Goal: Task Accomplishment & Management: Use online tool/utility

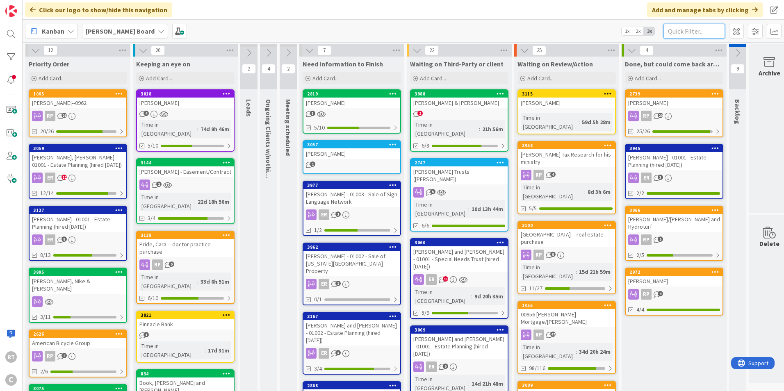
click at [699, 30] on input "text" at bounding box center [694, 31] width 62 height 15
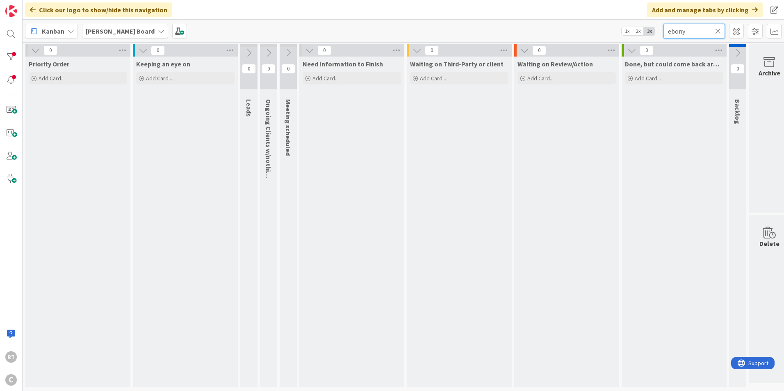
click at [721, 29] on input "ebony" at bounding box center [694, 31] width 62 height 15
type input "ebony"
click at [719, 30] on icon at bounding box center [718, 30] width 6 height 7
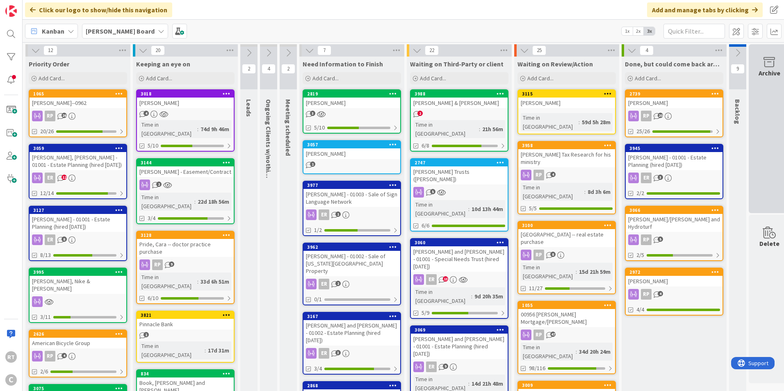
click at [754, 88] on div "Archive" at bounding box center [769, 128] width 41 height 169
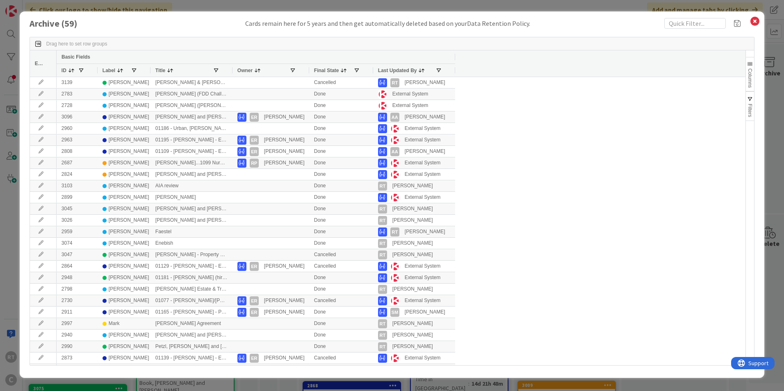
click at [125, 73] on div "Label" at bounding box center [117, 70] width 28 height 9
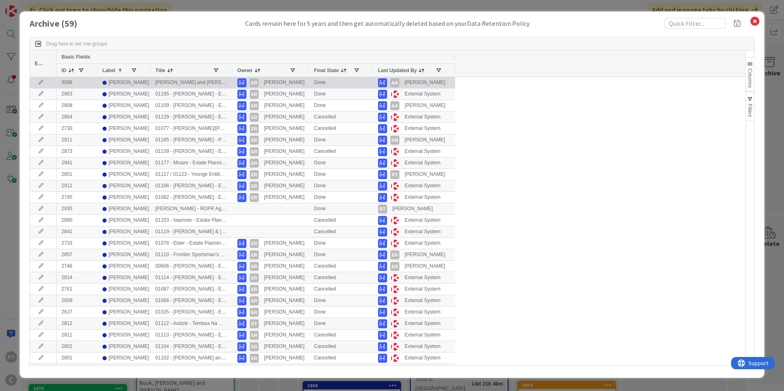
click at [118, 71] on span at bounding box center [120, 70] width 7 height 7
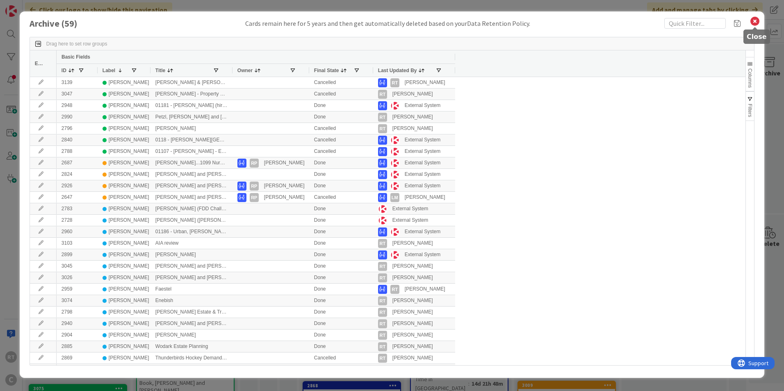
click at [754, 26] on icon at bounding box center [755, 21] width 11 height 11
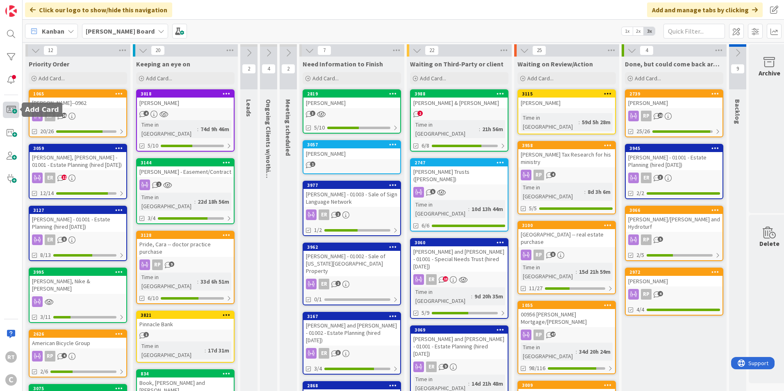
click at [9, 111] on span at bounding box center [11, 110] width 16 height 16
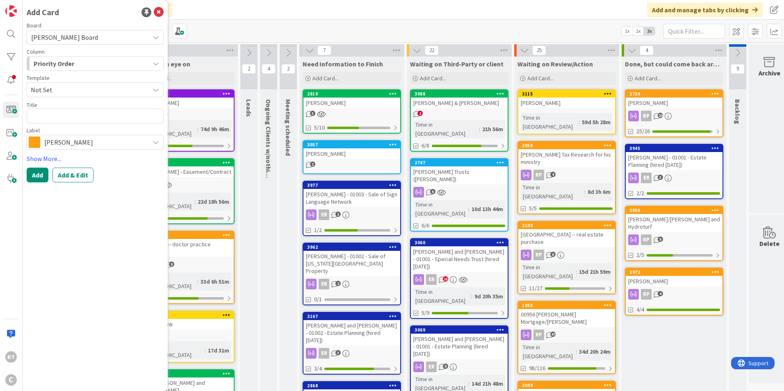
click at [91, 140] on span "[PERSON_NAME]" at bounding box center [94, 142] width 101 height 11
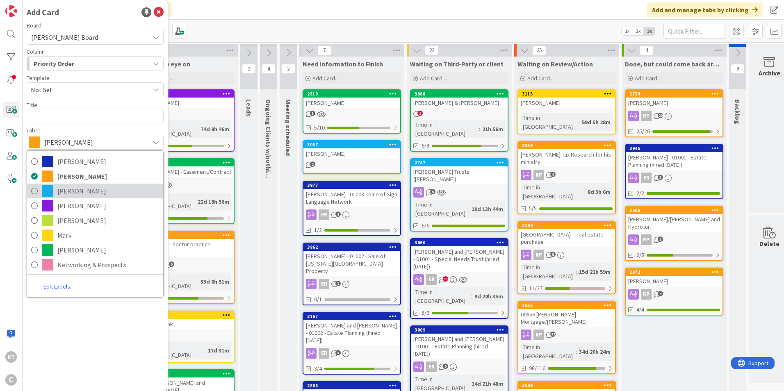
click at [75, 194] on span "[PERSON_NAME]" at bounding box center [108, 191] width 102 height 12
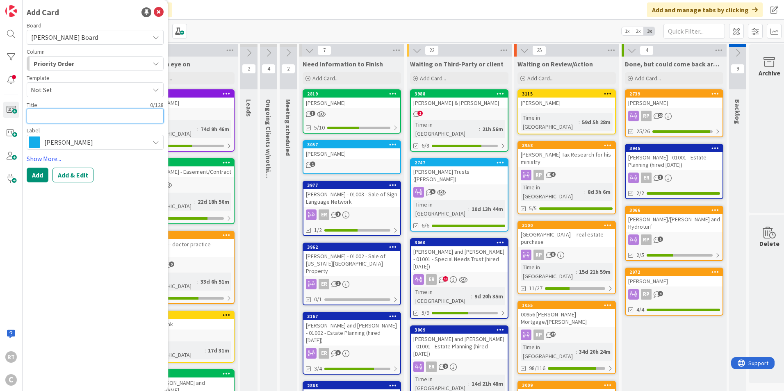
click at [74, 120] on textarea at bounding box center [95, 116] width 137 height 15
type textarea "x"
type textarea "E"
type textarea "x"
type textarea "EB"
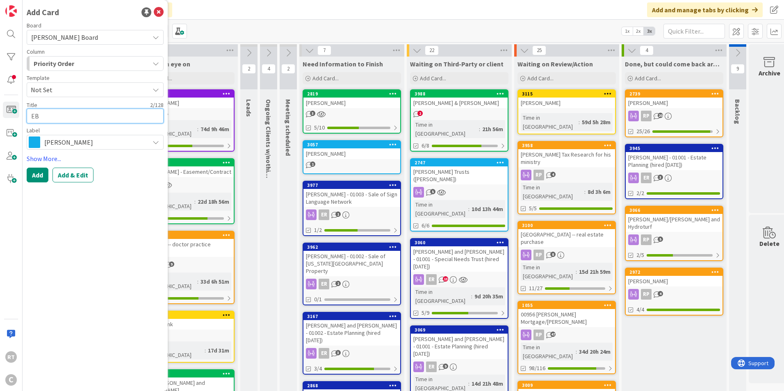
type textarea "x"
type textarea "EBo"
type textarea "x"
type textarea "EBon"
type textarea "x"
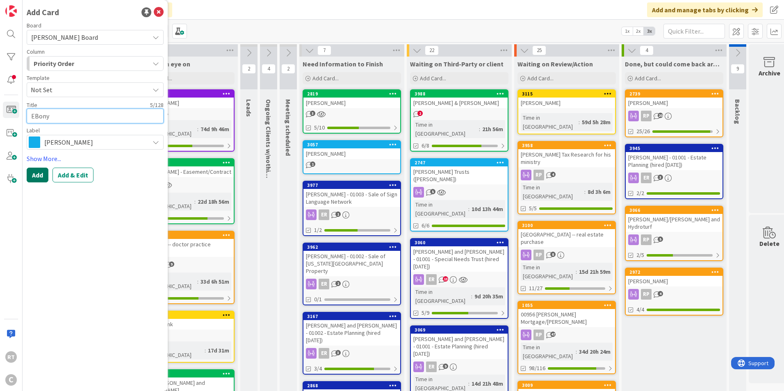
type textarea "EBony"
click at [44, 178] on button "Add" at bounding box center [38, 175] width 22 height 15
click at [160, 12] on icon at bounding box center [159, 12] width 10 height 10
